Goal: Information Seeking & Learning: Learn about a topic

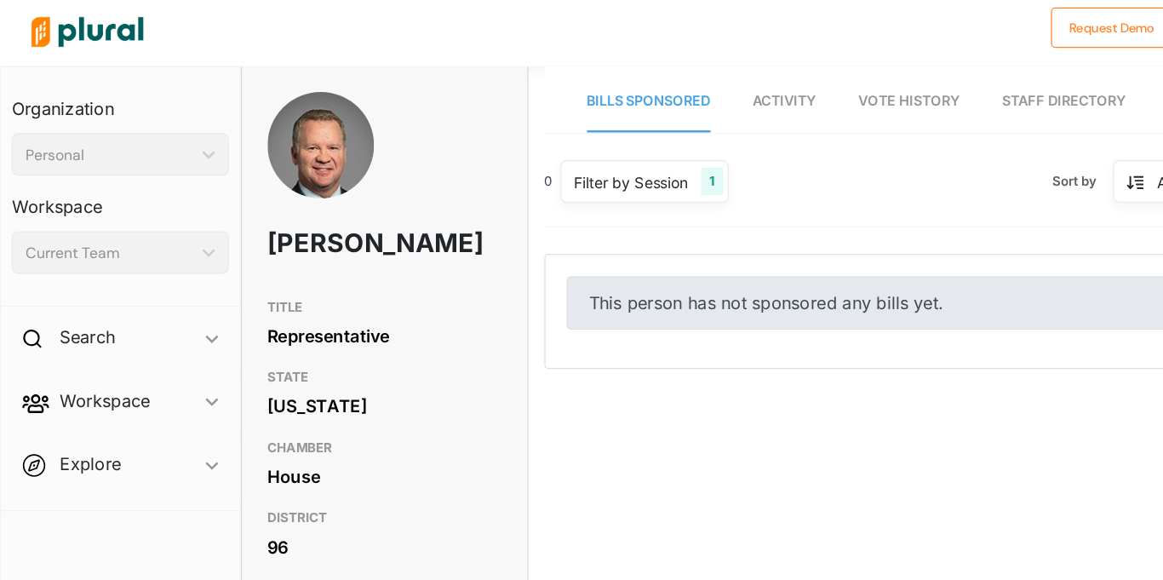
scroll to position [2, 0]
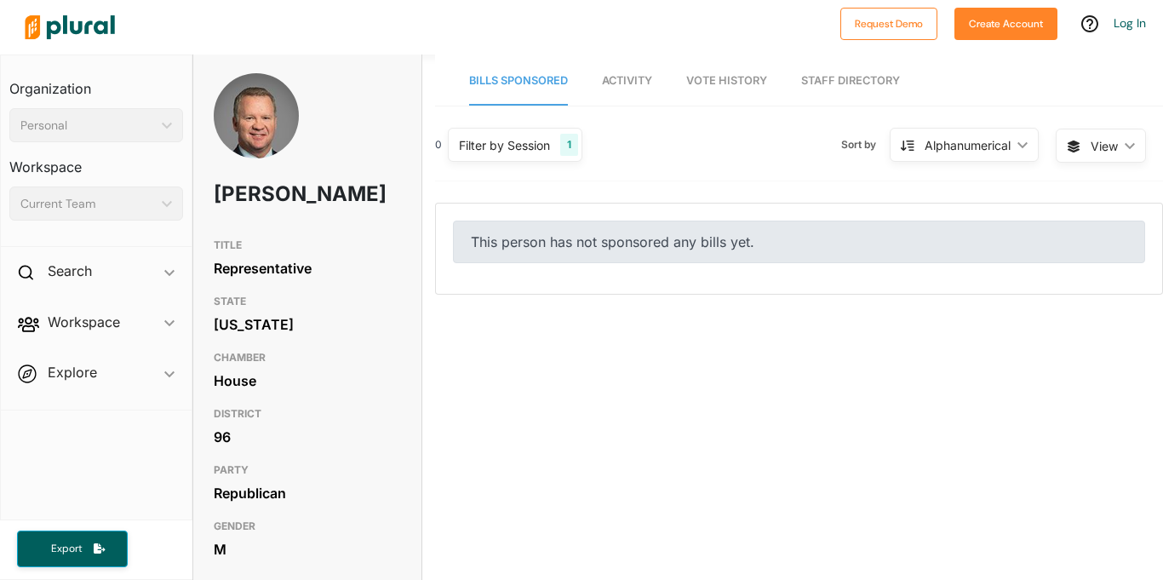
click at [620, 89] on link "Activity" at bounding box center [627, 81] width 50 height 49
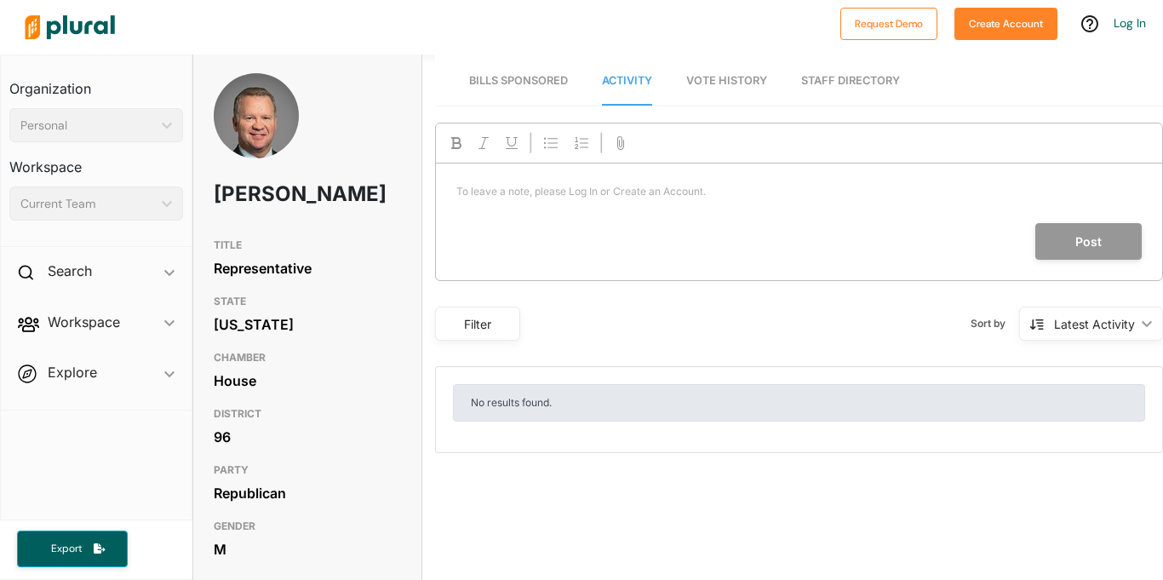
click at [713, 83] on span "Vote History" at bounding box center [726, 80] width 81 height 13
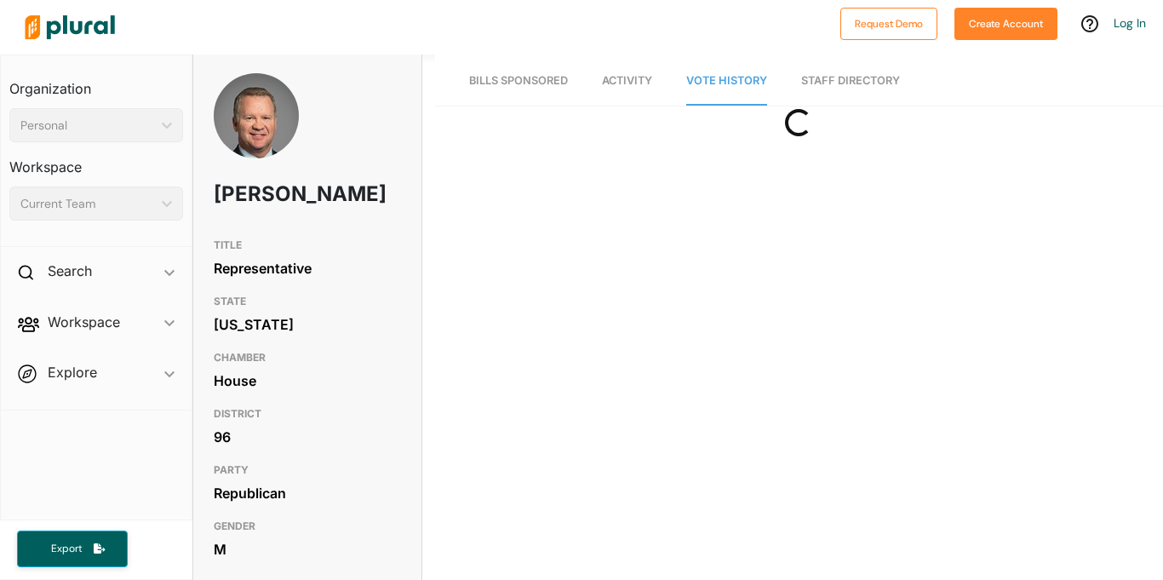
click at [515, 83] on span "Bills Sponsored" at bounding box center [518, 80] width 99 height 13
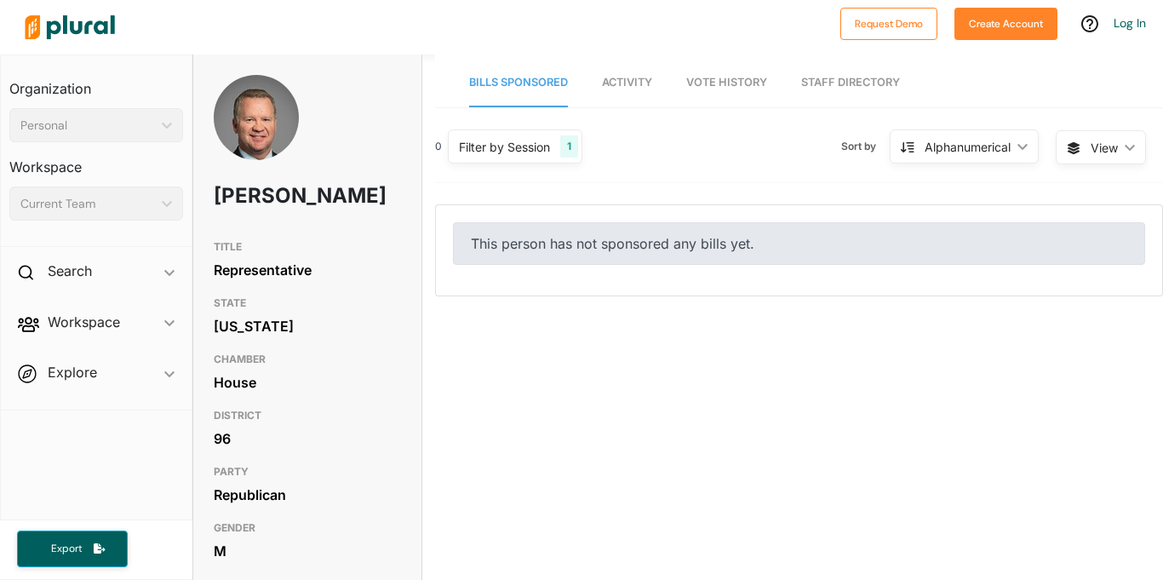
scroll to position [459, 0]
